Goal: Navigation & Orientation: Go to known website

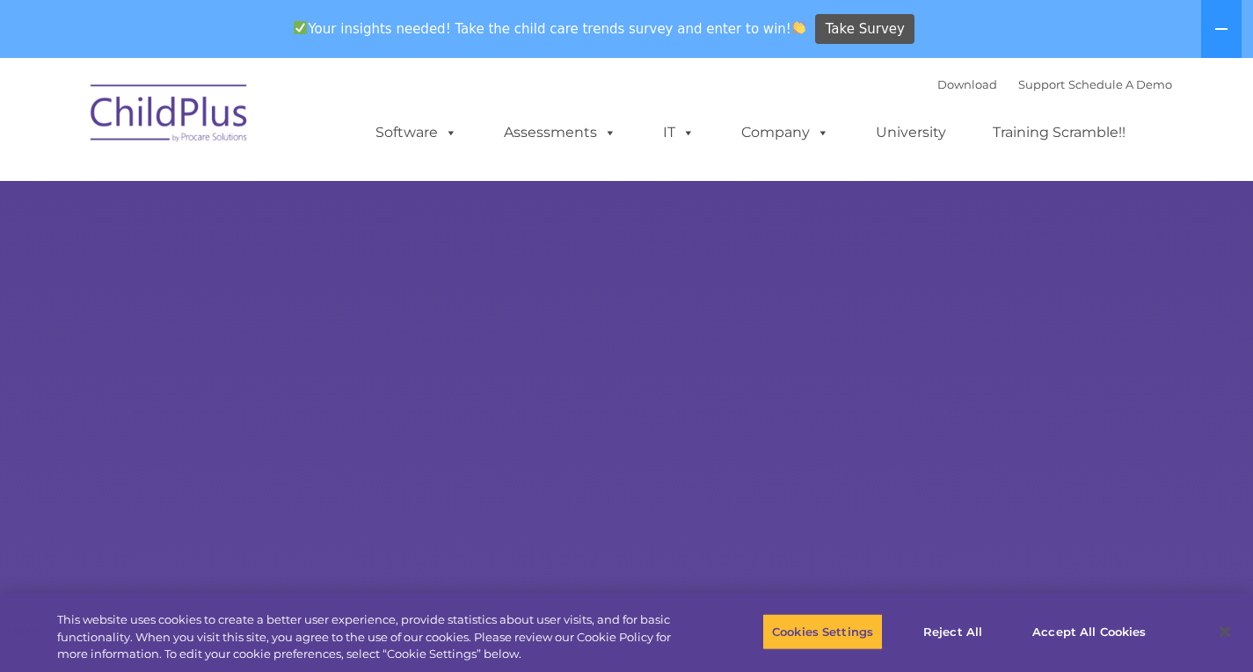
select select "MEDIUM"
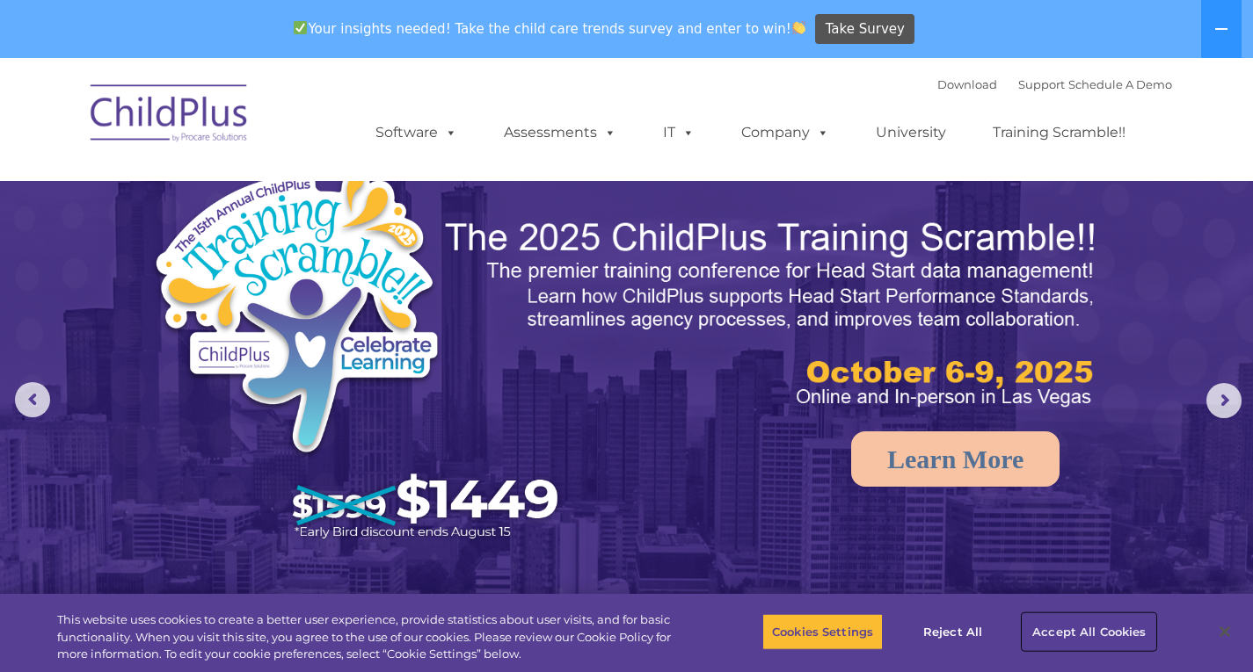
click at [1099, 640] on button "Accept All Cookies" at bounding box center [1088, 632] width 133 height 37
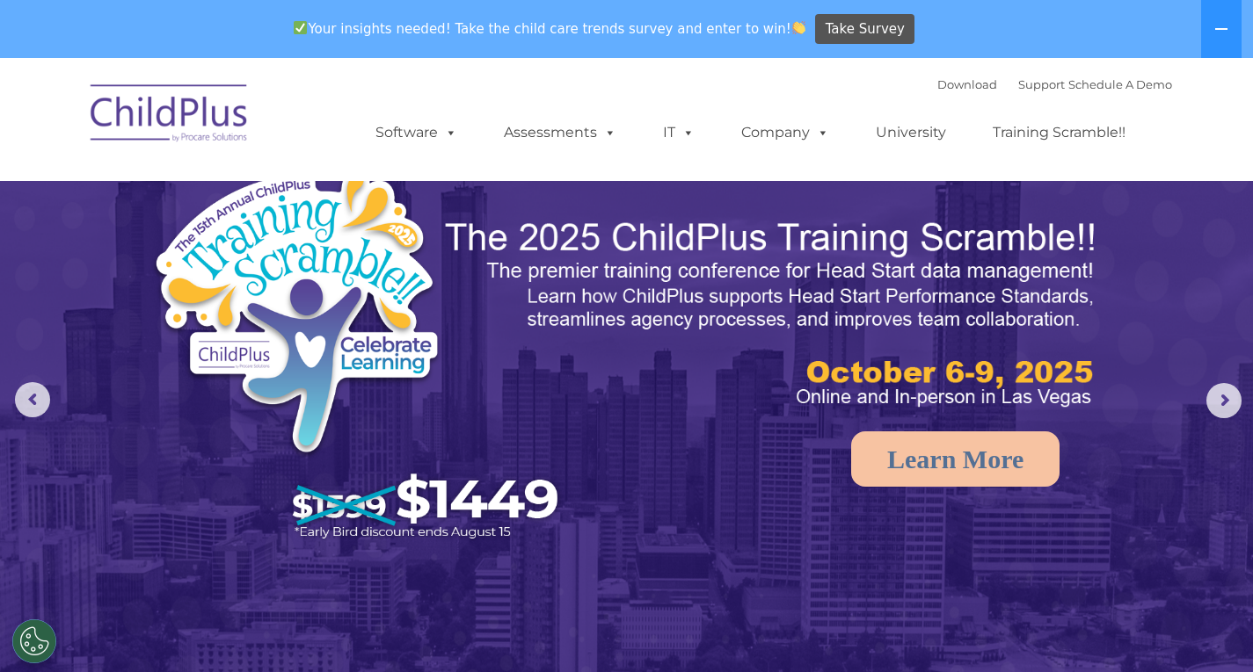
click at [218, 117] on img at bounding box center [170, 116] width 176 height 88
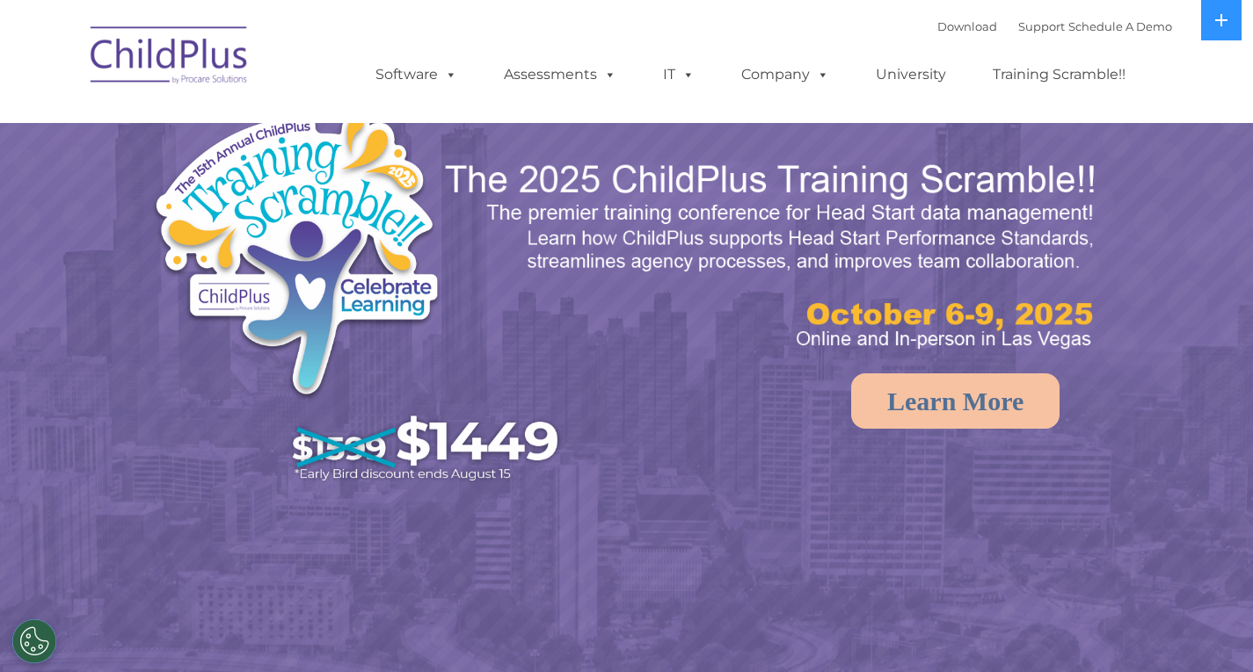
select select "MEDIUM"
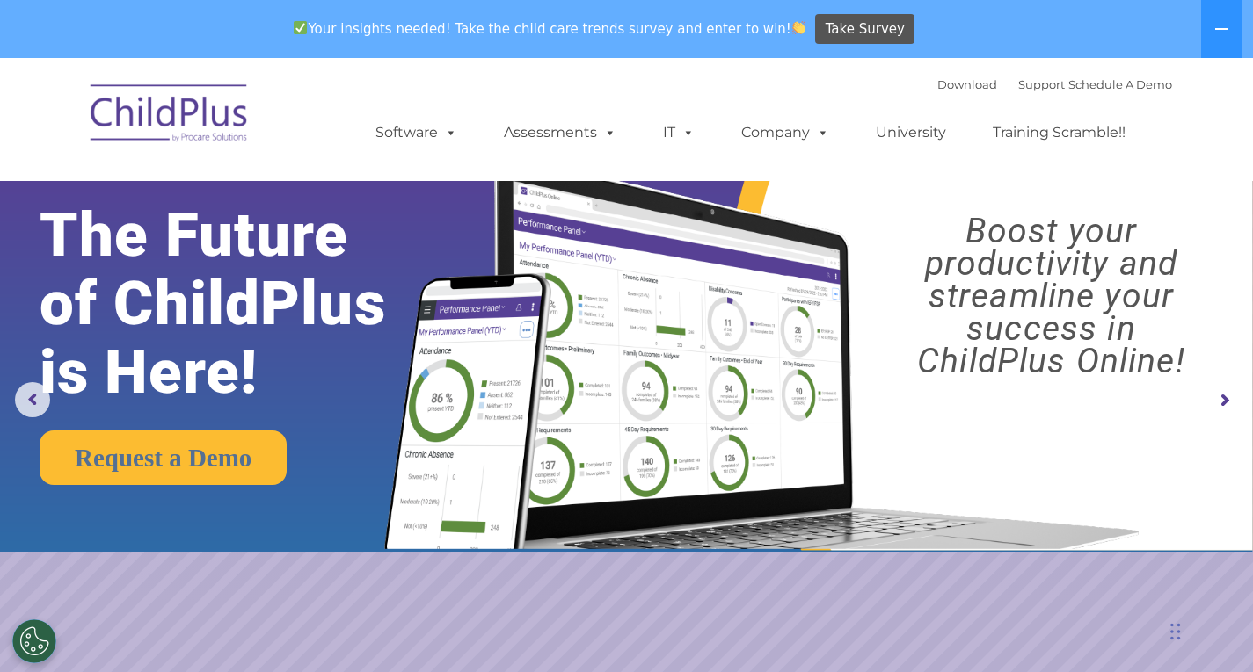
click at [245, 116] on img at bounding box center [170, 116] width 176 height 88
